Goal: Task Accomplishment & Management: Complete application form

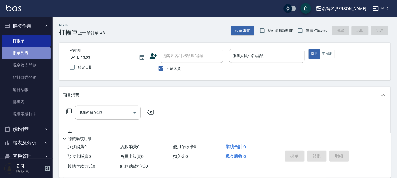
click at [28, 55] on link "帳單列表" at bounding box center [26, 53] width 49 height 12
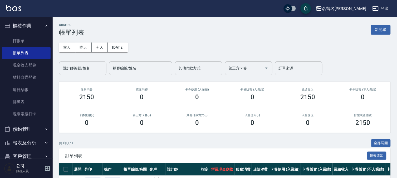
click at [85, 70] on input "設計師編號/姓名" at bounding box center [82, 68] width 43 height 9
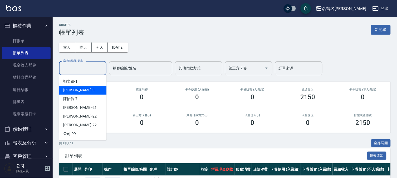
click at [86, 88] on div "[PERSON_NAME]-3" at bounding box center [82, 90] width 47 height 9
type input "[PERSON_NAME]-3"
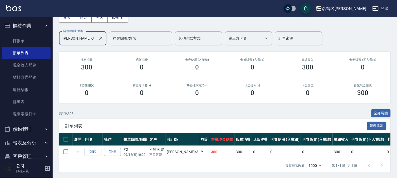
scroll to position [35, 0]
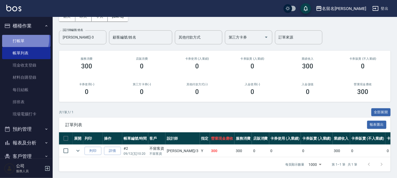
click at [17, 38] on link "打帳單" at bounding box center [26, 41] width 49 height 12
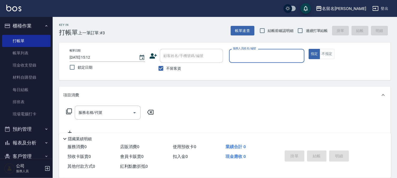
click at [249, 57] on input "服務人員姓名/編號" at bounding box center [267, 55] width 71 height 9
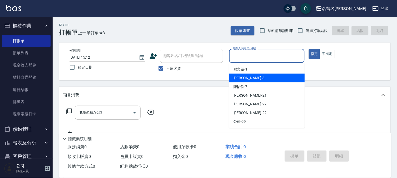
click at [238, 77] on span "[PERSON_NAME]-3" at bounding box center [249, 78] width 31 height 6
type input "[PERSON_NAME]-3"
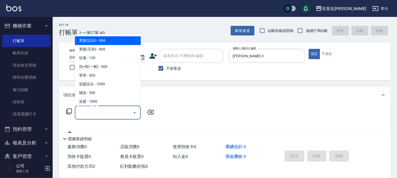
drag, startPoint x: 91, startPoint y: 111, endPoint x: 102, endPoint y: 104, distance: 12.4
click at [91, 111] on input "服務名稱/代號" at bounding box center [103, 112] width 53 height 9
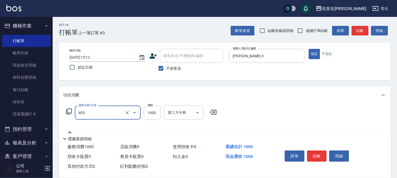
type input "染髮(405)"
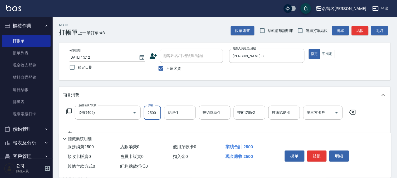
type input "2500"
drag, startPoint x: 178, startPoint y: 112, endPoint x: 177, endPoint y: 107, distance: 5.3
click at [177, 112] on input "助理-1" at bounding box center [180, 112] width 27 height 9
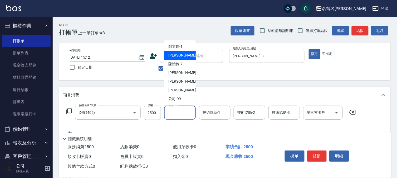
drag, startPoint x: 185, startPoint y: 55, endPoint x: 193, endPoint y: 74, distance: 20.7
click at [185, 56] on div "[PERSON_NAME]-3" at bounding box center [180, 55] width 32 height 9
type input "[PERSON_NAME]-3"
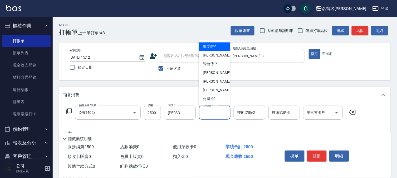
drag, startPoint x: 212, startPoint y: 112, endPoint x: 208, endPoint y: 62, distance: 50.8
click at [212, 110] on input "技術協助-1" at bounding box center [214, 112] width 27 height 9
drag, startPoint x: 205, startPoint y: 57, endPoint x: 200, endPoint y: 60, distance: 5.3
click at [204, 57] on span "[PERSON_NAME]-3" at bounding box center [218, 56] width 31 height 6
type input "[PERSON_NAME]-3"
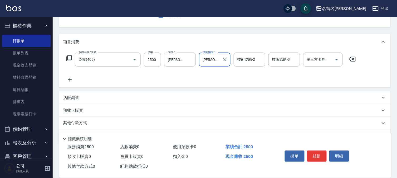
scroll to position [59, 0]
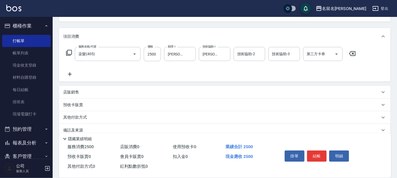
click at [71, 73] on icon at bounding box center [69, 74] width 13 height 6
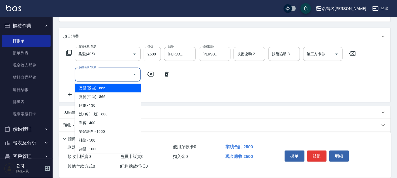
click at [85, 73] on input "服務名稱/代號" at bounding box center [103, 74] width 53 height 9
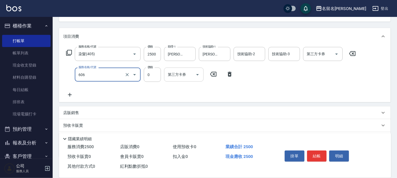
type input "免費護髮(606)"
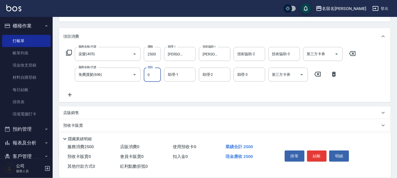
drag, startPoint x: 177, startPoint y: 74, endPoint x: 170, endPoint y: 96, distance: 22.3
click at [173, 80] on div "助理-1" at bounding box center [180, 75] width 32 height 14
click at [176, 77] on input "助理-1" at bounding box center [180, 74] width 27 height 9
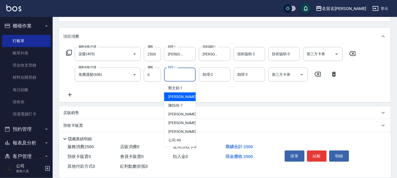
click at [180, 97] on span "[PERSON_NAME]-3" at bounding box center [183, 97] width 31 height 6
type input "[PERSON_NAME]-3"
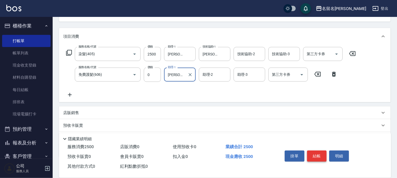
click at [321, 157] on button "結帳" at bounding box center [317, 155] width 20 height 11
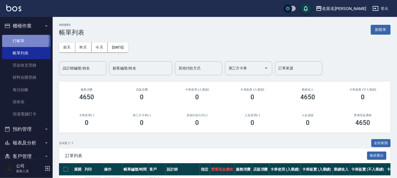
click at [19, 40] on link "打帳單" at bounding box center [26, 41] width 49 height 12
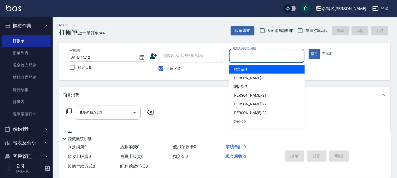
drag, startPoint x: 260, startPoint y: 57, endPoint x: 258, endPoint y: 85, distance: 27.8
click at [260, 60] on input "服務人員姓名/編號" at bounding box center [267, 55] width 71 height 9
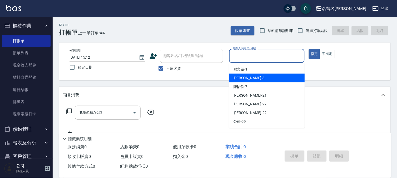
click at [256, 78] on div "[PERSON_NAME]-3" at bounding box center [267, 78] width 76 height 9
type input "[PERSON_NAME]-3"
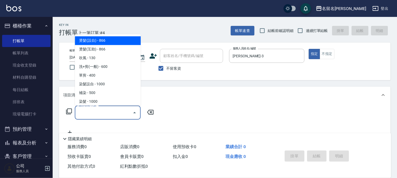
click at [111, 108] on input "服務名稱/代號" at bounding box center [103, 112] width 53 height 9
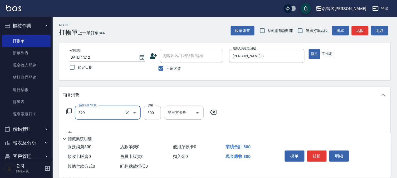
type input "頭皮養護C(529)"
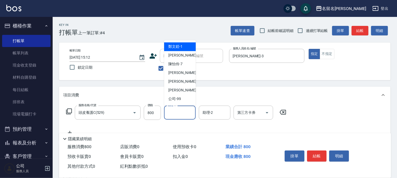
click at [179, 116] on input "助理-1" at bounding box center [180, 112] width 27 height 9
click at [172, 54] on span "[PERSON_NAME]-3" at bounding box center [183, 56] width 31 height 6
type input "[PERSON_NAME]-3"
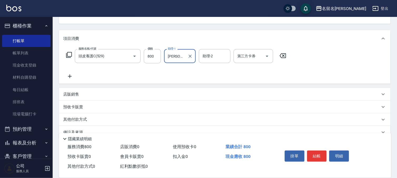
scroll to position [67, 0]
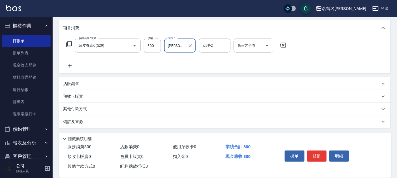
click at [72, 66] on icon at bounding box center [69, 65] width 13 height 6
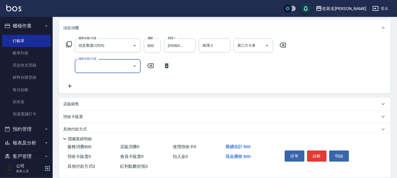
click at [82, 66] on input "服務名稱/代號" at bounding box center [103, 65] width 53 height 9
type input "單剪(306)"
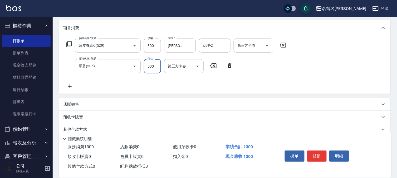
type input "500"
click at [317, 154] on button "結帳" at bounding box center [317, 155] width 20 height 11
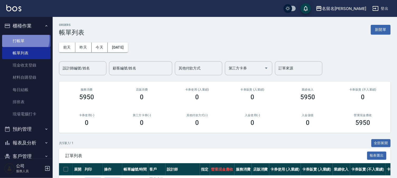
click at [20, 38] on link "打帳單" at bounding box center [26, 41] width 49 height 12
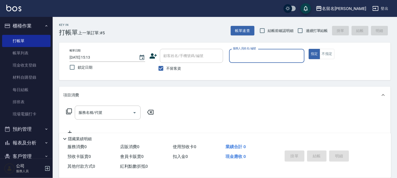
click at [267, 56] on input "服務人員姓名/編號" at bounding box center [267, 55] width 71 height 9
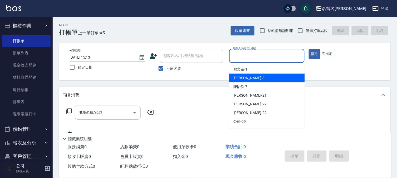
click at [256, 76] on div "[PERSON_NAME]-3" at bounding box center [267, 78] width 76 height 9
type input "[PERSON_NAME]-3"
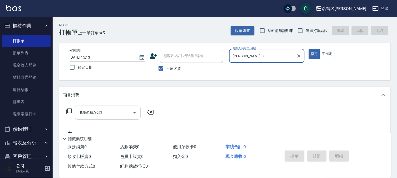
click at [97, 113] on input "服務名稱/代號" at bounding box center [103, 112] width 53 height 9
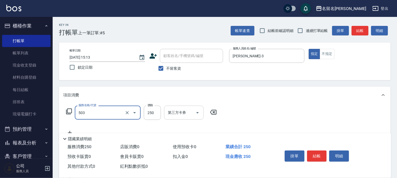
type input "指定洗髮(503)"
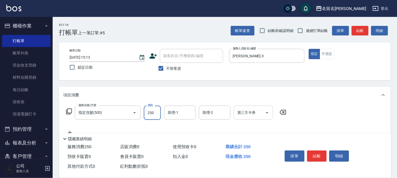
click at [180, 112] on input "助理-1" at bounding box center [180, 112] width 27 height 9
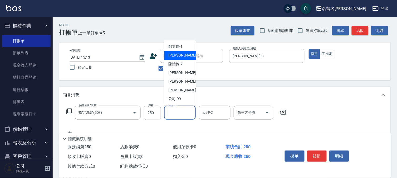
drag, startPoint x: 178, startPoint y: 57, endPoint x: 179, endPoint y: 60, distance: 2.9
click at [179, 58] on div "[PERSON_NAME]-3" at bounding box center [180, 55] width 32 height 9
type input "[PERSON_NAME]-3"
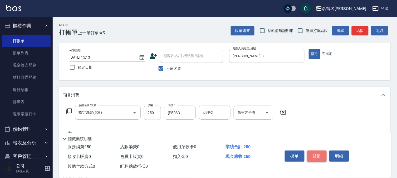
click at [320, 152] on button "結帳" at bounding box center [317, 155] width 20 height 11
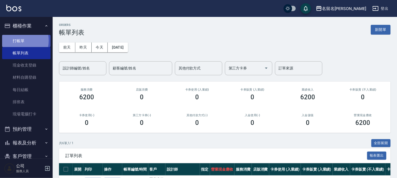
click at [15, 40] on link "打帳單" at bounding box center [26, 41] width 49 height 12
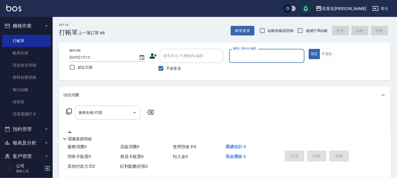
click at [241, 54] on input "服務人員姓名/編號" at bounding box center [267, 55] width 71 height 9
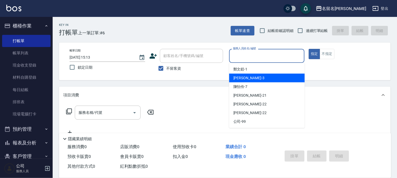
click at [235, 76] on span "[PERSON_NAME]-3" at bounding box center [249, 78] width 31 height 6
type input "[PERSON_NAME]-3"
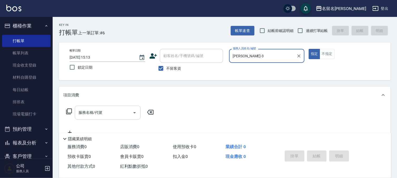
drag, startPoint x: 91, startPoint y: 113, endPoint x: 90, endPoint y: 109, distance: 4.5
click at [90, 111] on input "服務名稱/代號" at bounding box center [103, 112] width 53 height 9
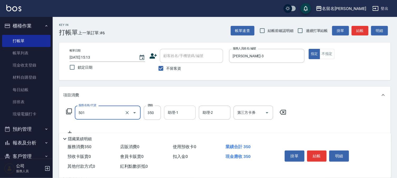
type input "P.S洗髮(501)"
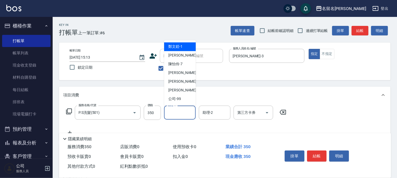
click at [180, 110] on input "助理-1" at bounding box center [180, 112] width 27 height 9
click at [175, 49] on span "[PERSON_NAME]-1" at bounding box center [175, 47] width 14 height 6
type input "[PERSON_NAME]-1"
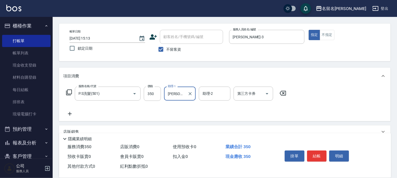
scroll to position [59, 0]
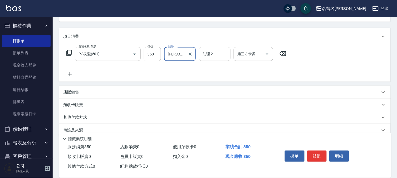
click at [71, 74] on icon at bounding box center [70, 74] width 4 height 4
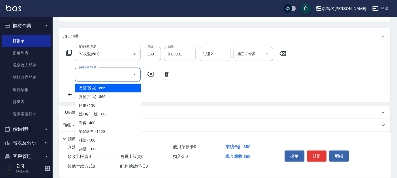
click at [89, 76] on input "服務名稱/代號" at bounding box center [103, 74] width 53 height 9
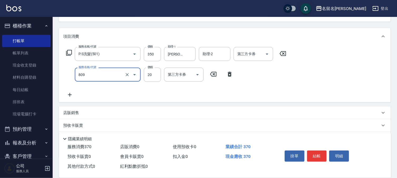
type input "[PERSON_NAME](809)"
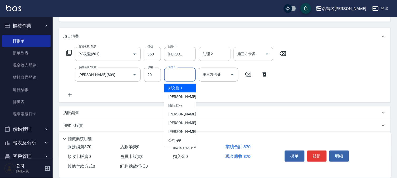
click at [171, 76] on input "助理-1" at bounding box center [180, 74] width 27 height 9
click at [181, 87] on span "[PERSON_NAME]-1" at bounding box center [175, 88] width 14 height 6
click at [177, 90] on div "服務名稱/代號 P.S洗髮(501) 服務名稱/代號 價格 350 價格 助理-1 [PERSON_NAME]-1 助理-1 助理-2 助理-2 第三方卡券 …" at bounding box center [176, 72] width 227 height 51
click at [186, 86] on div "服務名稱/代號 P.S洗髮(501) 服務名稱/代號 價格 350 價格 助理-1 [PERSON_NAME]-1 助理-1 助理-2 助理-2 第三方卡券 …" at bounding box center [176, 72] width 227 height 51
click at [174, 82] on div "助理-1 助理-1" at bounding box center [181, 75] width 35 height 14
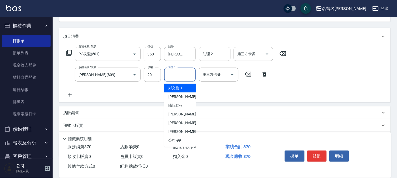
click at [176, 88] on div "服務名稱/代號 P.S洗髮(501) 服務名稱/代號 價格 350 價格 助理-1 [PERSON_NAME]-1 助理-1 助理-2 助理-2 第三方卡券 …" at bounding box center [176, 72] width 227 height 51
click at [178, 88] on div "服務名稱/代號 P.S洗髮(501) 服務名稱/代號 價格 350 價格 助理-1 [PERSON_NAME]-1 助理-1 助理-2 助理-2 第三方卡券 …" at bounding box center [176, 72] width 227 height 51
click at [174, 90] on div "服務名稱/代號 P.S洗髮(501) 服務名稱/代號 價格 350 價格 助理-1 [PERSON_NAME]-1 助理-1 助理-2 助理-2 第三方卡券 …" at bounding box center [176, 72] width 227 height 51
click at [180, 115] on div "店販銷售" at bounding box center [225, 112] width 332 height 13
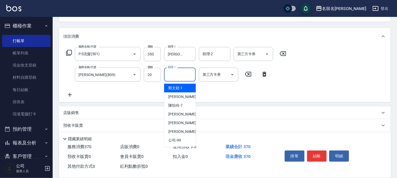
click at [179, 115] on div "店販銷售" at bounding box center [225, 112] width 332 height 13
click at [176, 117] on div "店販銷售" at bounding box center [225, 112] width 332 height 13
click at [175, 110] on div "店販銷售" at bounding box center [221, 113] width 317 height 6
click at [239, 108] on div "店販銷售" at bounding box center [225, 112] width 332 height 13
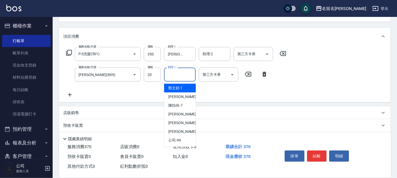
click at [177, 98] on div "服務名稱/代號 P.S洗髮(501) 服務名稱/代號 價格 350 價格 助理-1 [PERSON_NAME]-1 助理-1 助理-2 助理-2 第三方卡券 …" at bounding box center [225, 73] width 332 height 57
click at [177, 97] on div "服務名稱/代號 P.S洗髮(501) 服務名稱/代號 價格 350 價格 助理-1 [PERSON_NAME]-1 助理-1 助理-2 助理-2 第三方卡券 …" at bounding box center [176, 72] width 227 height 51
click at [176, 96] on div "服務名稱/代號 P.S洗髮(501) 服務名稱/代號 價格 350 價格 助理-1 [PERSON_NAME]-1 助理-1 助理-2 助理-2 第三方卡券 …" at bounding box center [176, 72] width 227 height 51
click at [313, 151] on button "結帳" at bounding box center [317, 155] width 20 height 11
click at [182, 94] on div "服務名稱/代號 P.S洗髮(501) 服務名稱/代號 價格 350 價格 助理-1 [PERSON_NAME]-1 助理-1 助理-2 助理-2 第三方卡券 …" at bounding box center [176, 72] width 227 height 51
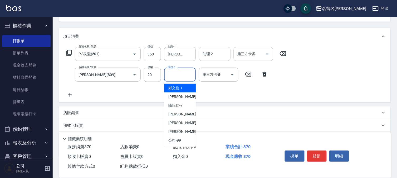
click at [263, 71] on icon at bounding box center [264, 74] width 13 height 6
click at [16, 48] on link "帳單列表" at bounding box center [26, 53] width 49 height 12
click at [177, 111] on div "Key In 打帳單 上一筆訂單:#6 帳單速查 結帳前確認明細 連續打單結帳 掛單 結帳 明細 帳單日期 [DATE] 15:13 鎖定日期 顧客姓名/手機…" at bounding box center [198, 74] width 397 height 266
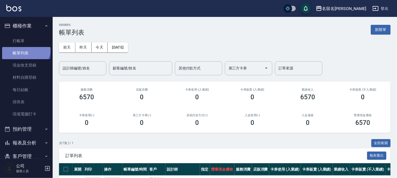
click at [25, 47] on link "帳單列表" at bounding box center [26, 53] width 49 height 12
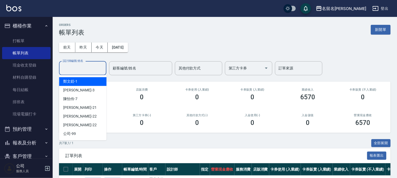
click at [74, 69] on input "設計師編號/姓名" at bounding box center [82, 68] width 43 height 9
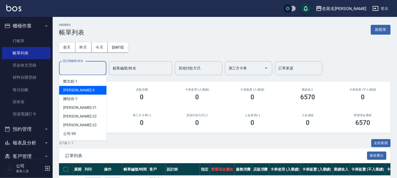
click at [83, 88] on div "[PERSON_NAME]-3" at bounding box center [82, 90] width 47 height 9
type input "[PERSON_NAME]-3"
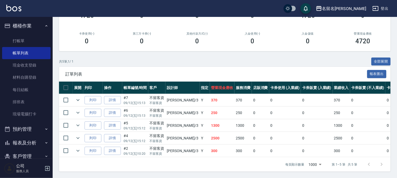
scroll to position [86, 0]
click at [113, 96] on link "詳情" at bounding box center [112, 100] width 17 height 8
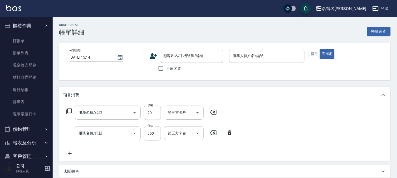
type input "[DATE] 15:13"
checkbox input "true"
type input "[PERSON_NAME]-3"
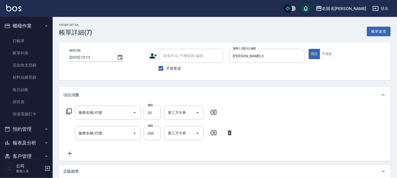
type input "[PERSON_NAME](809)"
type input "P.S洗髮(501)"
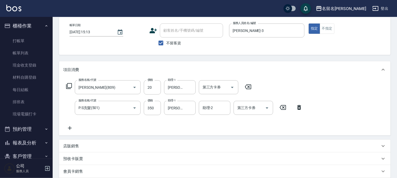
scroll to position [59, 0]
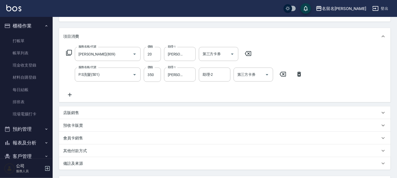
drag, startPoint x: 70, startPoint y: 94, endPoint x: 92, endPoint y: 96, distance: 22.2
click at [78, 94] on div "服務名稱/代號 [PERSON_NAME](809) 服務名稱/代號 價格 20 價格 助理-1 [PERSON_NAME]-1 助理-1 第三方卡券 第三方…" at bounding box center [184, 72] width 243 height 51
click at [73, 94] on icon at bounding box center [69, 94] width 13 height 6
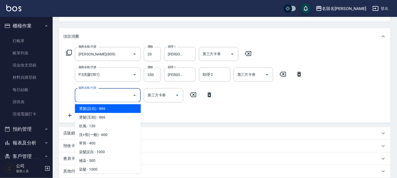
click at [86, 95] on input "服務名稱/代號" at bounding box center [103, 94] width 53 height 9
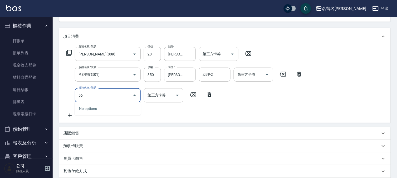
type input "5"
type input "P.S洗髮(501)"
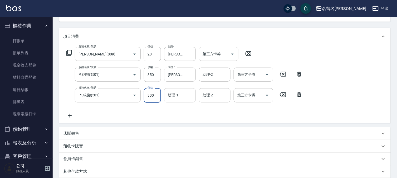
type input "300"
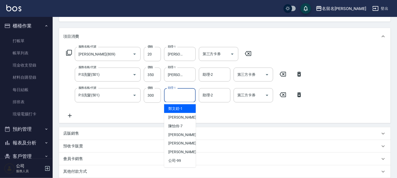
click at [181, 95] on input "助理-1" at bounding box center [180, 94] width 27 height 9
click at [184, 109] on div "[PERSON_NAME]-1" at bounding box center [180, 108] width 32 height 9
type input "[PERSON_NAME]-1"
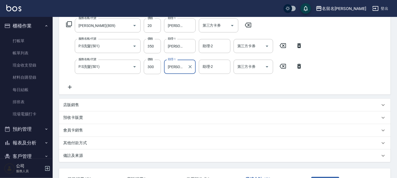
scroll to position [127, 0]
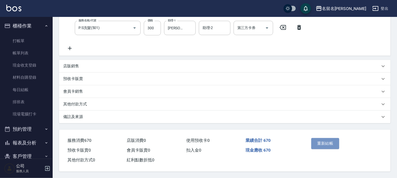
drag, startPoint x: 324, startPoint y: 139, endPoint x: 320, endPoint y: 138, distance: 3.6
click at [323, 139] on button "重新結帳" at bounding box center [326, 143] width 28 height 11
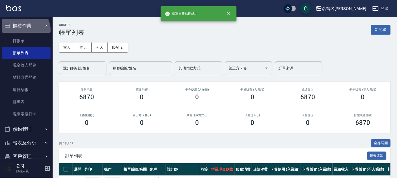
click at [17, 32] on button "櫃檯作業" at bounding box center [26, 26] width 49 height 14
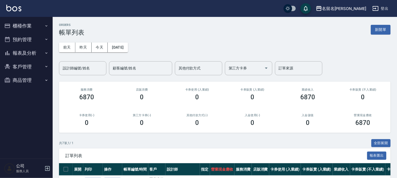
click at [25, 28] on button "櫃檯作業" at bounding box center [26, 26] width 49 height 14
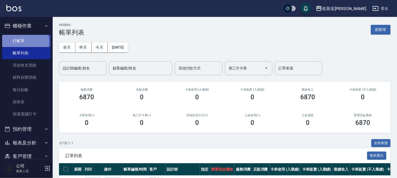
click at [24, 41] on link "打帳單" at bounding box center [26, 41] width 49 height 12
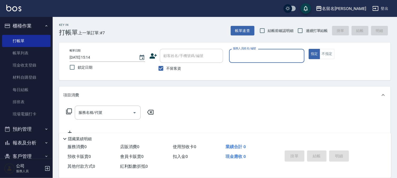
drag, startPoint x: 250, startPoint y: 54, endPoint x: 249, endPoint y: 56, distance: 3.2
click at [249, 55] on input "服務人員姓名/編號" at bounding box center [267, 55] width 71 height 9
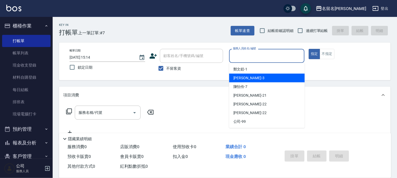
drag, startPoint x: 244, startPoint y: 77, endPoint x: 140, endPoint y: 94, distance: 105.4
click at [244, 76] on span "[PERSON_NAME]-3" at bounding box center [249, 78] width 31 height 6
type input "[PERSON_NAME]-3"
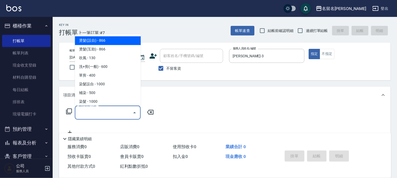
click at [110, 108] on input "服務名稱/代號" at bounding box center [103, 112] width 53 height 9
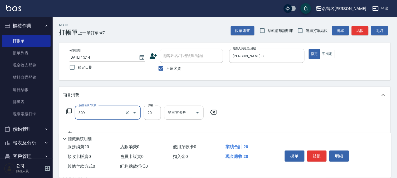
type input "[PERSON_NAME](809)"
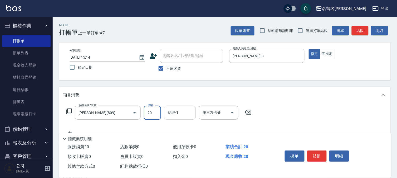
click at [184, 110] on input "助理-1" at bounding box center [180, 112] width 27 height 9
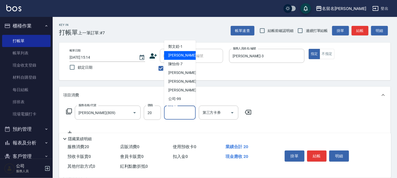
click at [172, 57] on span "[PERSON_NAME]-3" at bounding box center [183, 56] width 31 height 6
type input "[PERSON_NAME]-3"
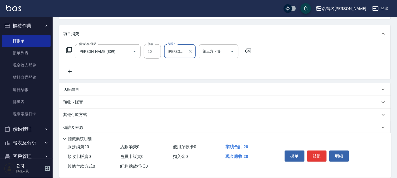
scroll to position [67, 0]
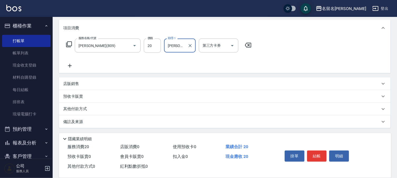
click at [70, 65] on icon at bounding box center [69, 65] width 13 height 6
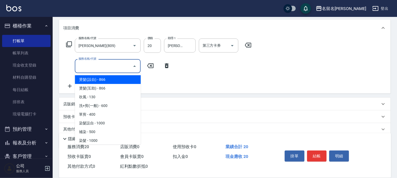
click at [85, 64] on input "服務名稱/代號" at bounding box center [103, 65] width 53 height 9
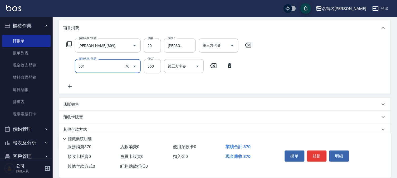
type input "P.S洗髮(501)"
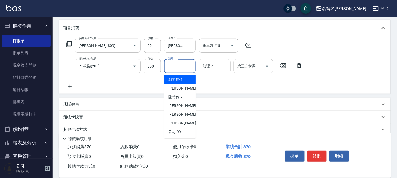
drag, startPoint x: 191, startPoint y: 64, endPoint x: 180, endPoint y: 86, distance: 25.2
click at [190, 64] on input "助理-1" at bounding box center [180, 65] width 27 height 9
drag, startPoint x: 177, startPoint y: 88, endPoint x: 183, endPoint y: 83, distance: 7.4
click at [177, 87] on span "[PERSON_NAME]-3" at bounding box center [183, 88] width 31 height 6
type input "[PERSON_NAME]-3"
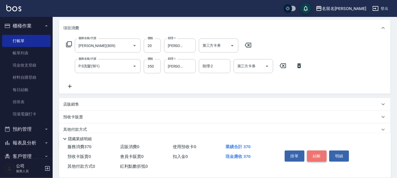
drag, startPoint x: 314, startPoint y: 155, endPoint x: 307, endPoint y: 145, distance: 11.7
click at [314, 154] on button "結帳" at bounding box center [317, 155] width 20 height 11
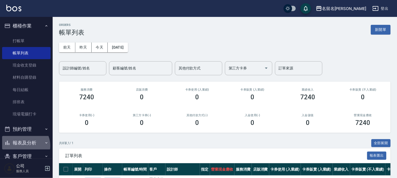
click at [24, 146] on button "報表及分析" at bounding box center [26, 143] width 49 height 14
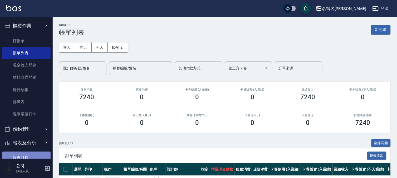
click at [26, 154] on link "報表目錄" at bounding box center [26, 157] width 49 height 12
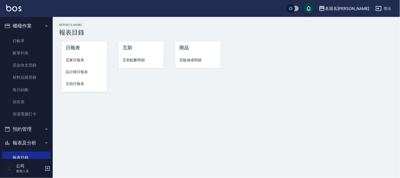
click at [87, 72] on span "設計師日報表" at bounding box center [84, 72] width 37 height 6
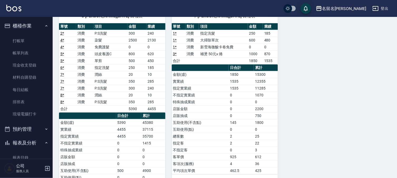
scroll to position [59, 0]
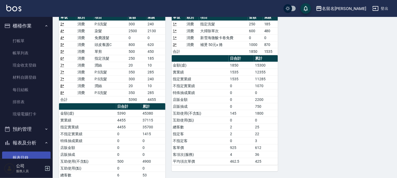
click at [17, 157] on link "報表目錄" at bounding box center [26, 157] width 49 height 12
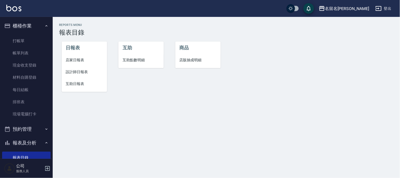
click at [78, 80] on li "互助日報表" at bounding box center [84, 84] width 45 height 12
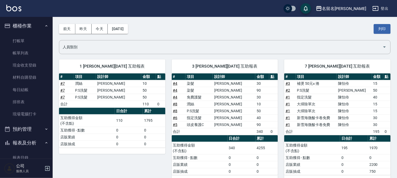
scroll to position [28, 0]
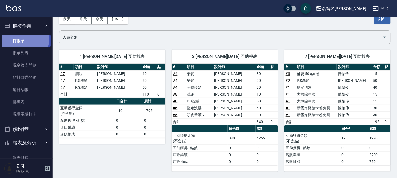
click at [19, 39] on link "打帳單" at bounding box center [26, 41] width 49 height 12
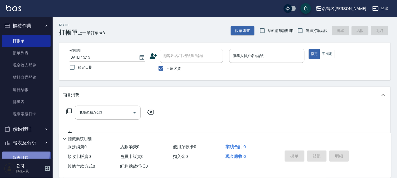
click at [15, 153] on link "報表目錄" at bounding box center [26, 157] width 49 height 12
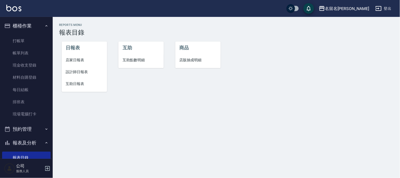
click at [69, 69] on span "設計師日報表" at bounding box center [84, 72] width 37 height 6
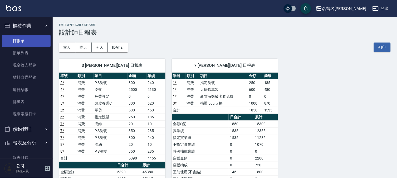
click at [13, 40] on link "打帳單" at bounding box center [26, 41] width 49 height 12
